Goal: Task Accomplishment & Management: Use online tool/utility

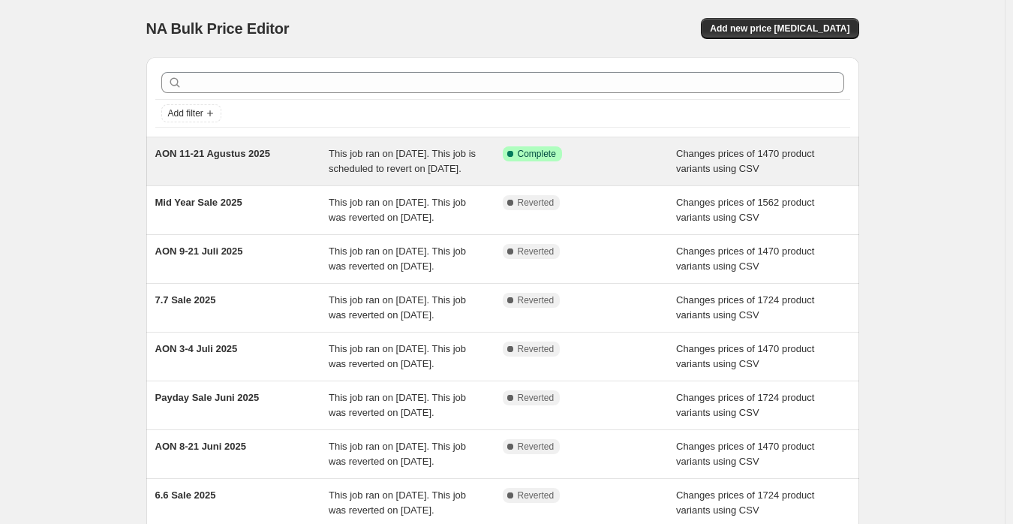
click at [353, 174] on span "This job ran on [DATE]. This job is scheduled to revert on [DATE]." at bounding box center [402, 161] width 147 height 26
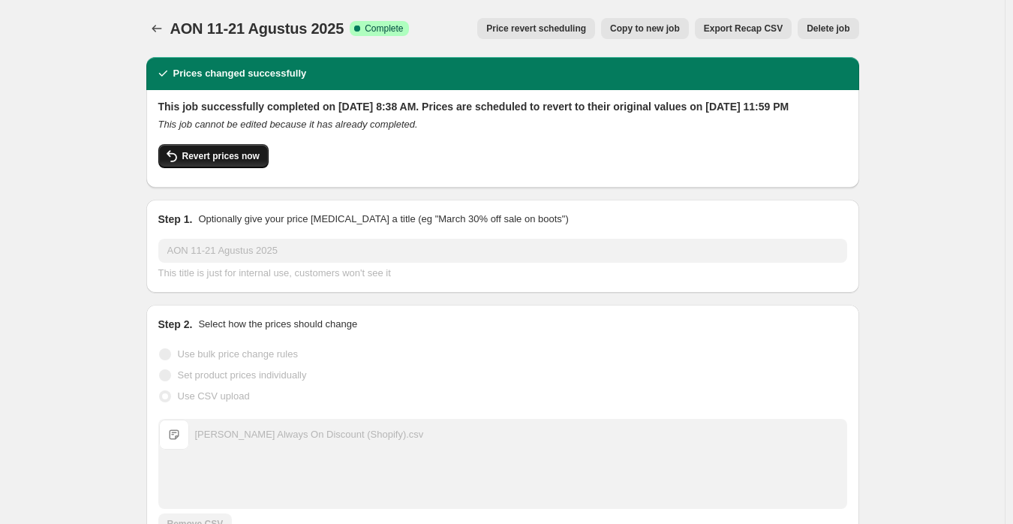
click at [215, 162] on span "Revert prices now" at bounding box center [220, 156] width 77 height 12
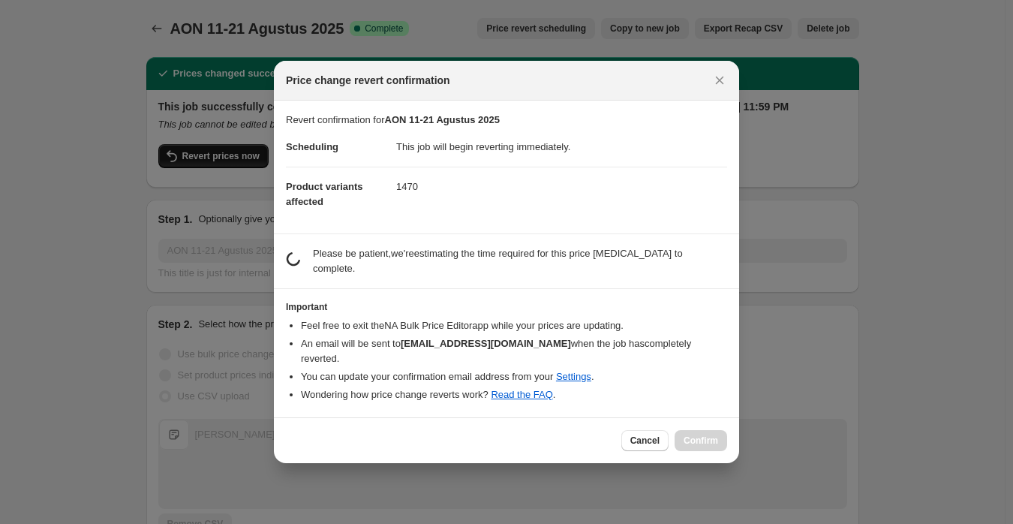
checkbox input "false"
click at [705, 430] on div "Cancel Confirm" at bounding box center [674, 440] width 106 height 21
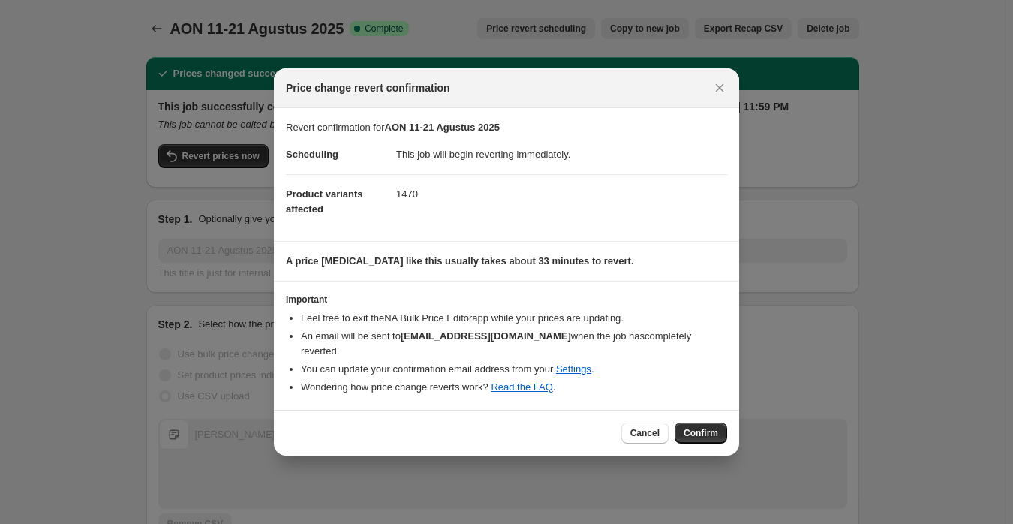
click at [705, 427] on span "Confirm" at bounding box center [701, 433] width 35 height 12
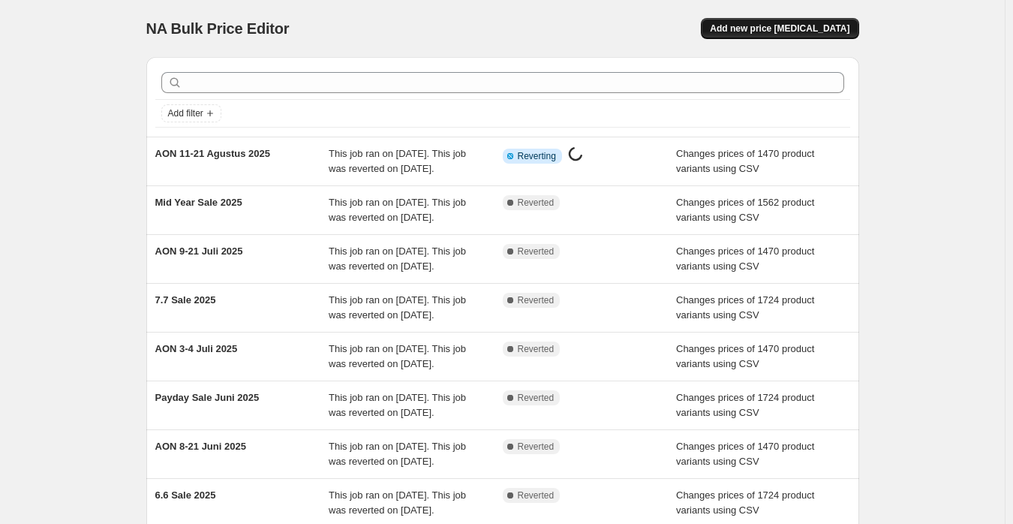
click at [788, 32] on span "Add new price change job" at bounding box center [780, 29] width 140 height 12
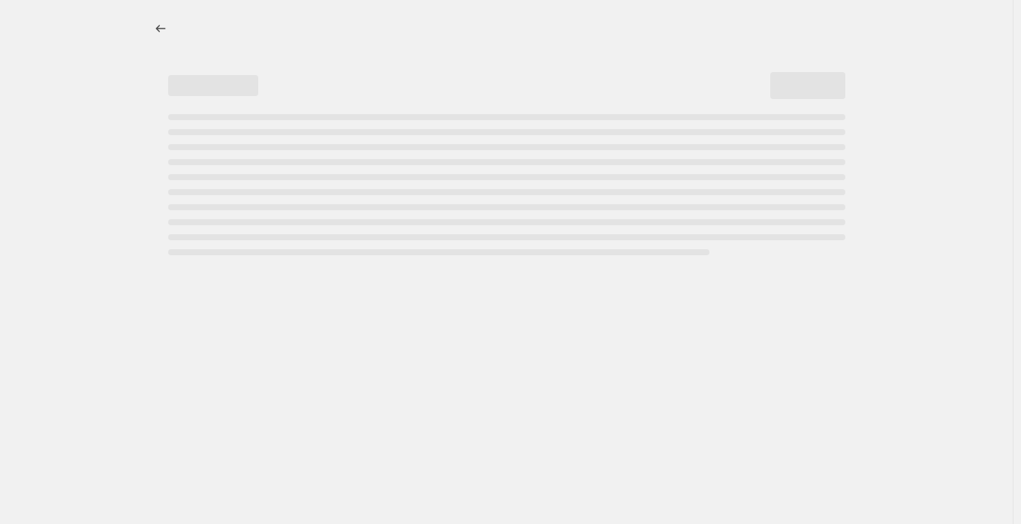
select select "percentage"
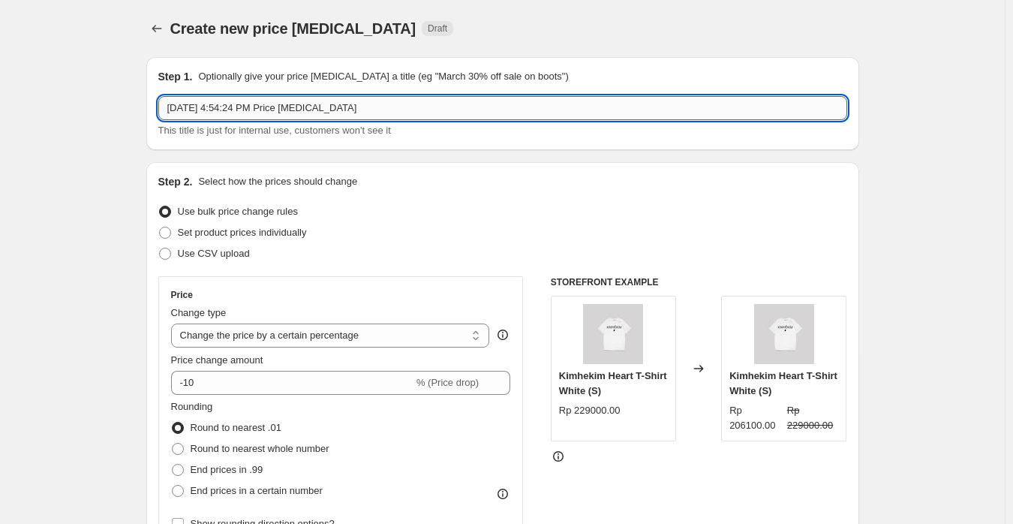
click at [304, 111] on input "Aug 14, 2025, 4:54:24 PM Price change job" at bounding box center [502, 108] width 689 height 24
paste input "ON 11-21 Agustus 2025 Updated"
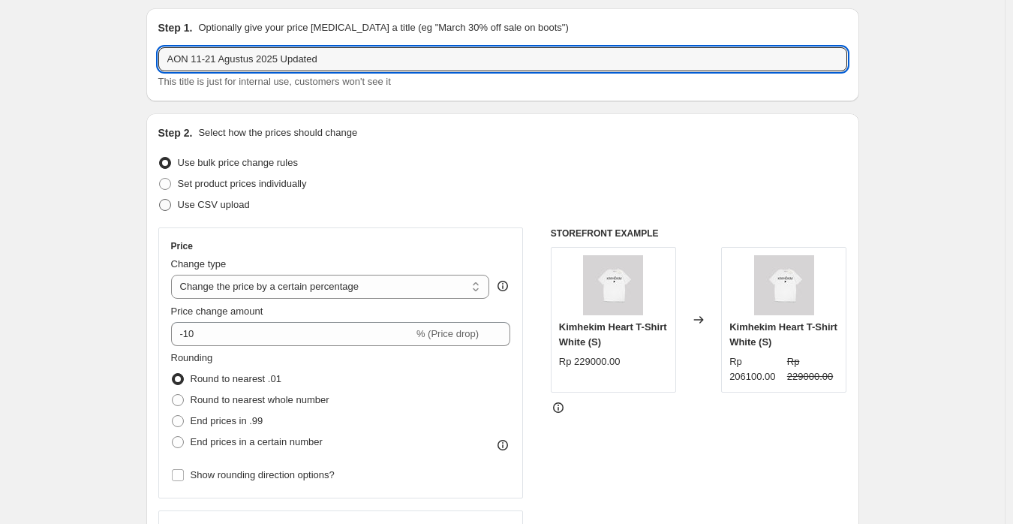
scroll to position [75, 0]
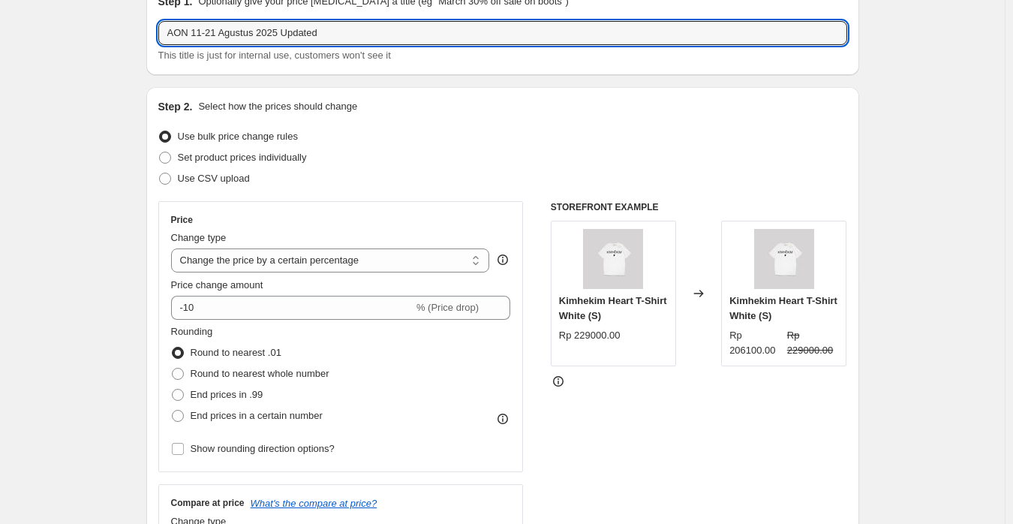
type input "AON 11-21 Agustus 2025 Updated"
click at [214, 191] on div "Step 2. Select how the prices should change Use bulk price change rules Set pro…" at bounding box center [502, 350] width 689 height 503
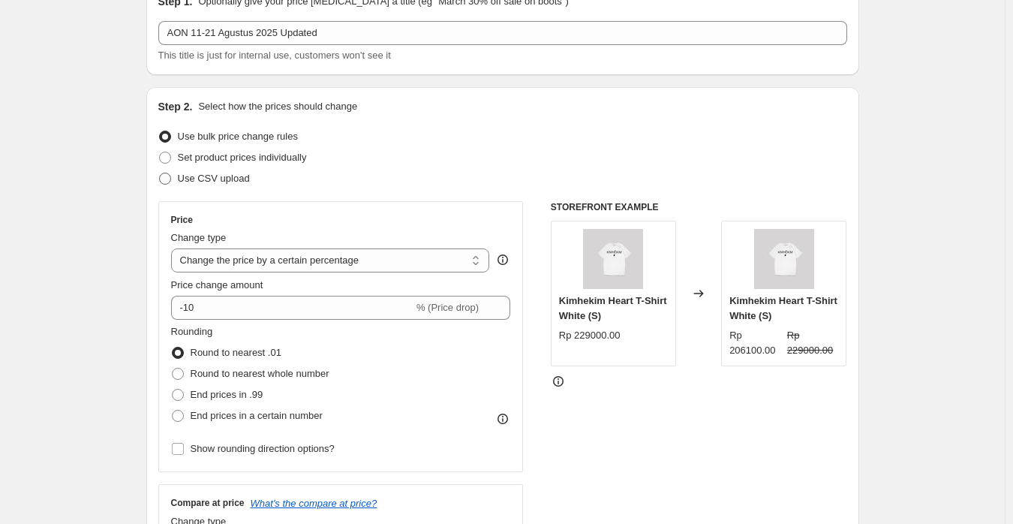
click at [215, 186] on label "Use CSV upload" at bounding box center [204, 178] width 92 height 21
click at [160, 173] on input "Use CSV upload" at bounding box center [159, 173] width 1 height 1
radio input "true"
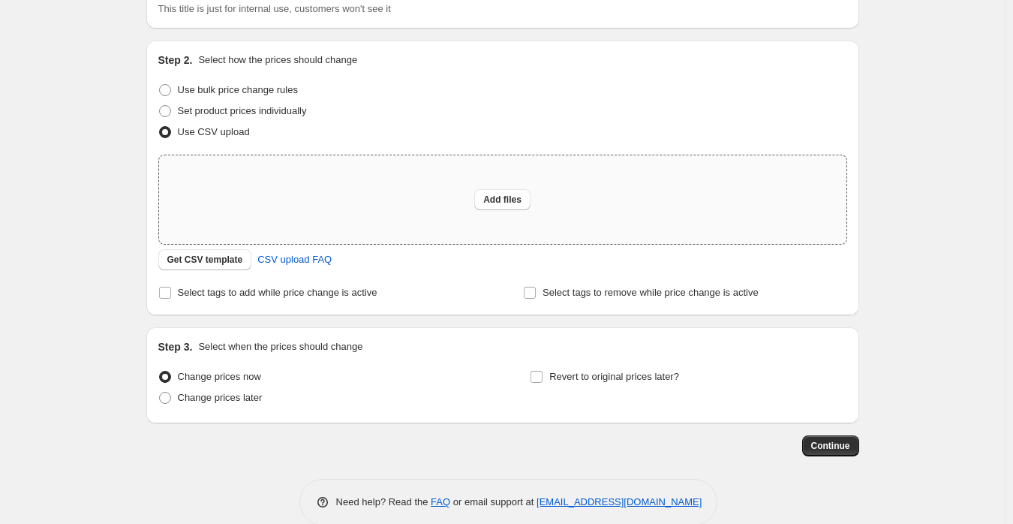
scroll to position [146, 0]
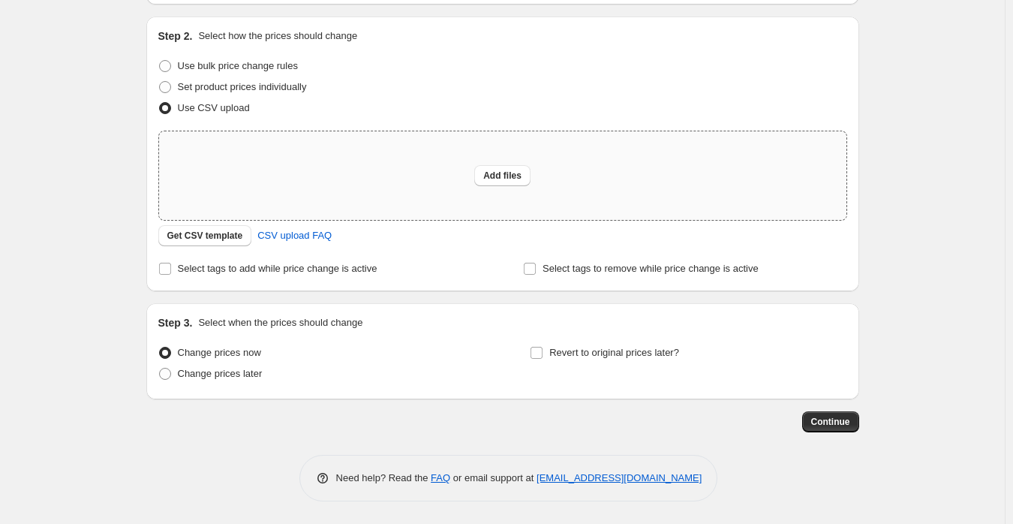
click at [484, 160] on div "Add files" at bounding box center [502, 175] width 687 height 89
type input "C:\fakepath\Biyas Always On Discount (Shopify).csv"
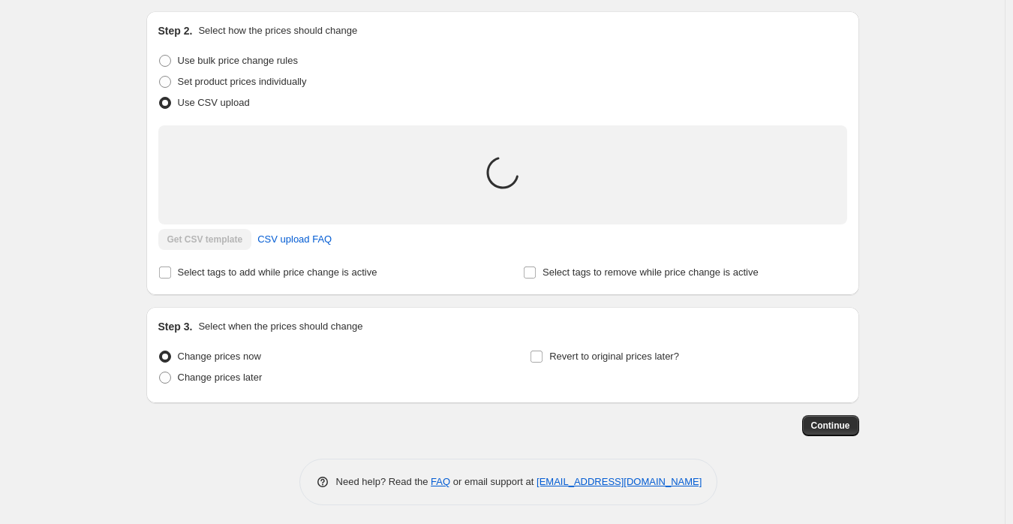
scroll to position [154, 0]
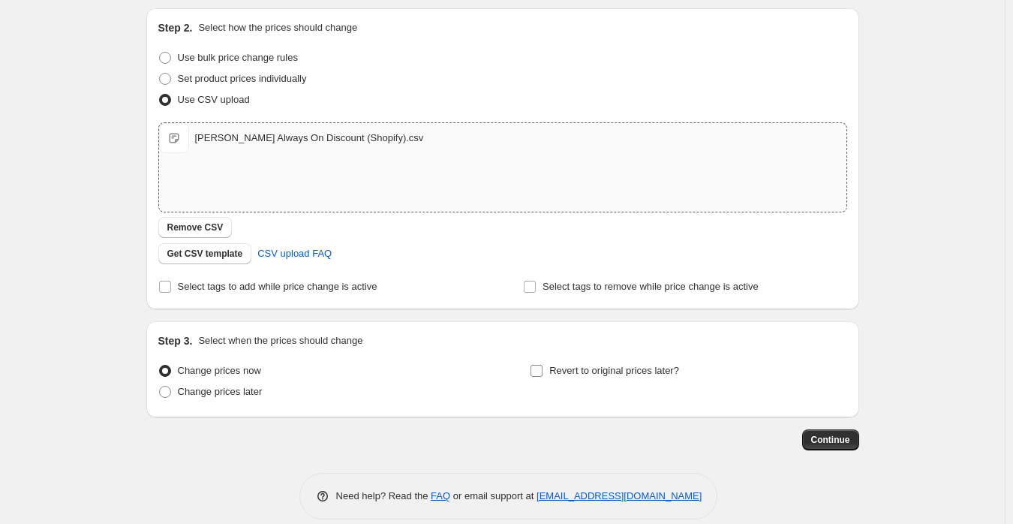
click at [639, 371] on span "Revert to original prices later?" at bounding box center [614, 370] width 130 height 11
click at [543, 371] on input "Revert to original prices later?" at bounding box center [537, 371] width 12 height 12
checkbox input "true"
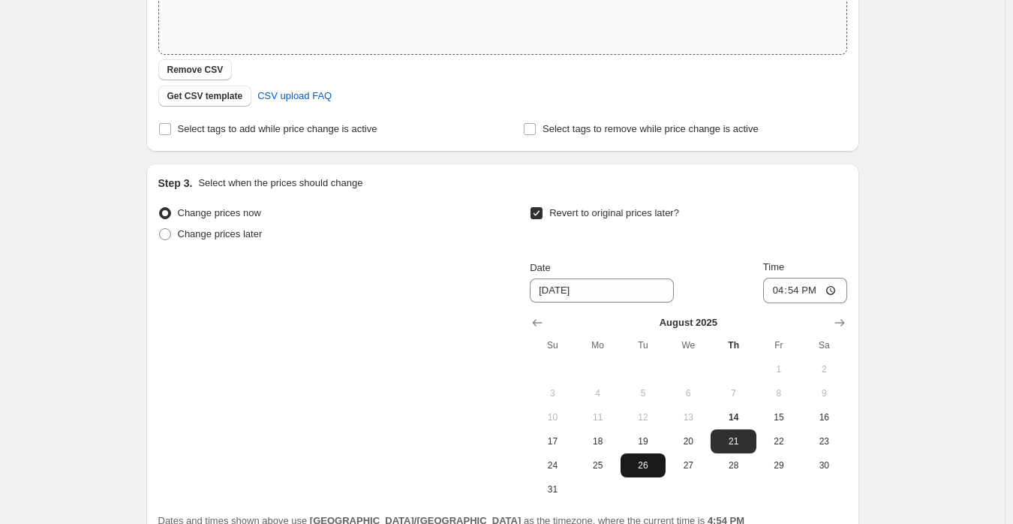
scroll to position [452, 0]
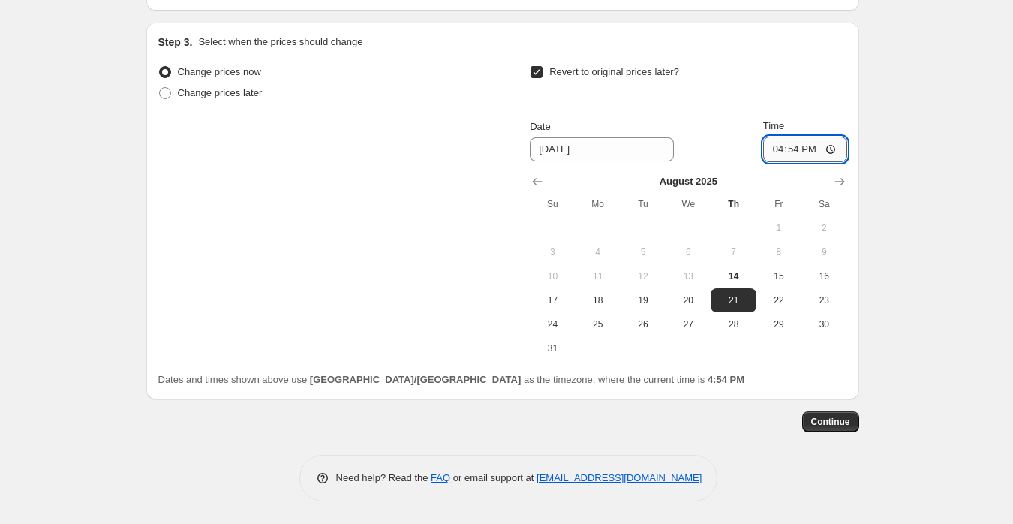
click at [788, 149] on input "16:54" at bounding box center [805, 150] width 84 height 26
type input "23:59"
click at [910, 158] on div "Create new price change job. This page is ready Create new price change job Dra…" at bounding box center [502, 36] width 1005 height 976
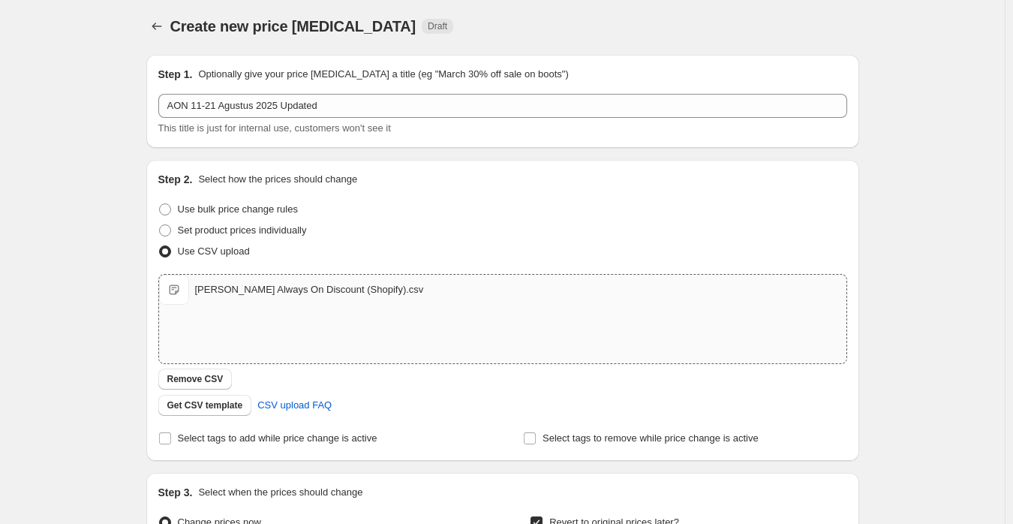
scroll to position [0, 0]
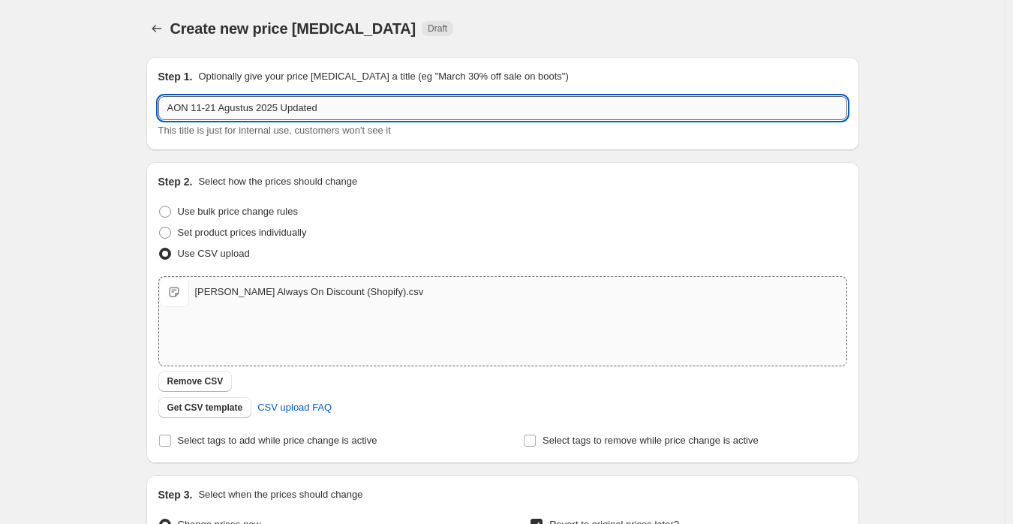
click at [266, 105] on input "AON 11-21 Agustus 2025 Updated" at bounding box center [502, 108] width 689 height 24
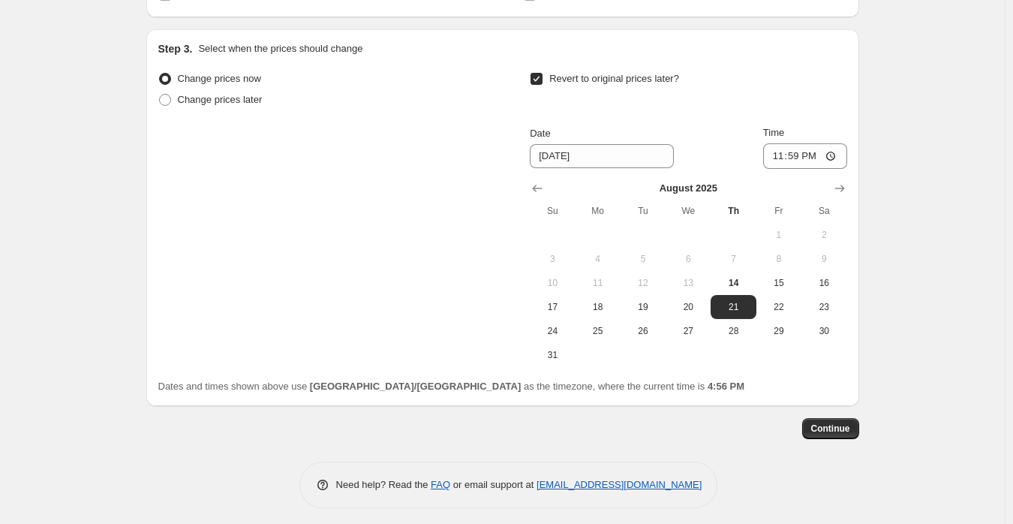
scroll to position [452, 0]
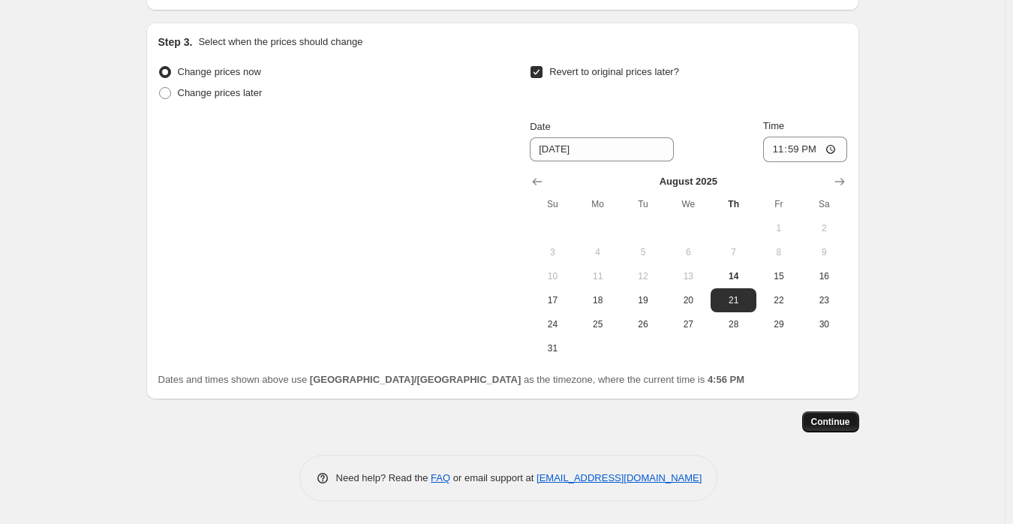
click at [850, 425] on span "Continue" at bounding box center [830, 422] width 39 height 12
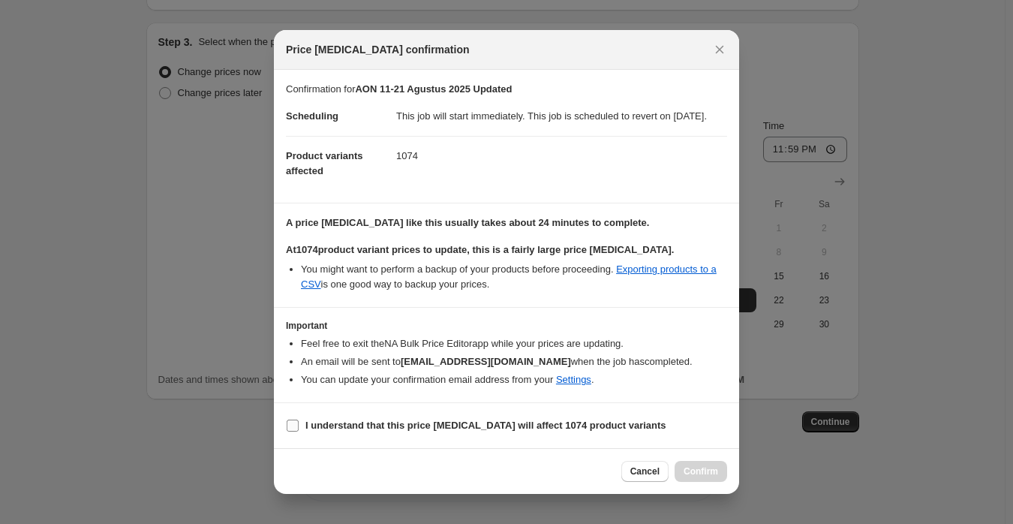
scroll to position [1, 0]
click at [520, 431] on b "I understand that this price change job will affect 1074 product variants" at bounding box center [485, 424] width 361 height 11
click at [299, 431] on input "I understand that this price change job will affect 1074 product variants" at bounding box center [293, 425] width 12 height 12
checkbox input "true"
click at [703, 477] on span "Confirm" at bounding box center [701, 471] width 35 height 12
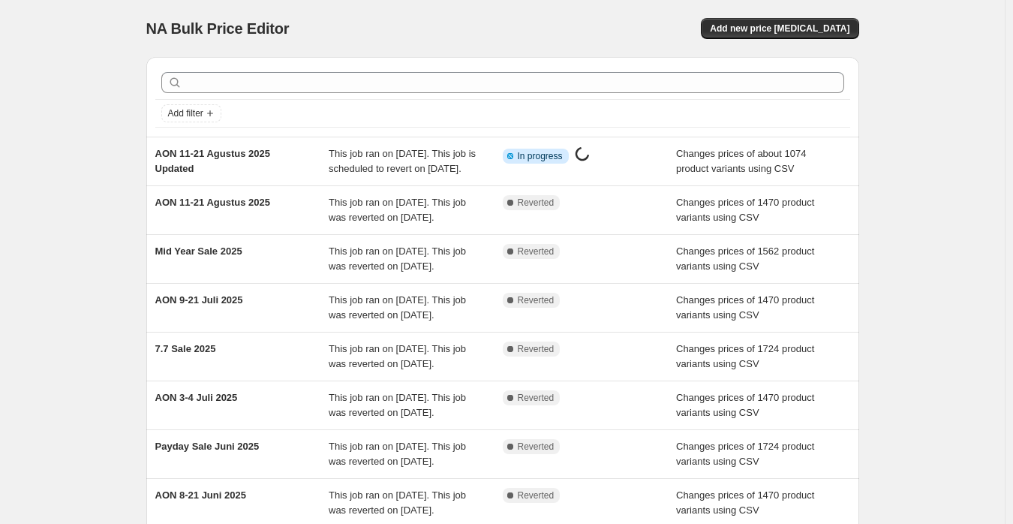
click at [462, 9] on div "NA Bulk Price Editor. This page is ready NA Bulk Price Editor Add new price cha…" at bounding box center [502, 28] width 713 height 57
